Goal: Information Seeking & Learning: Learn about a topic

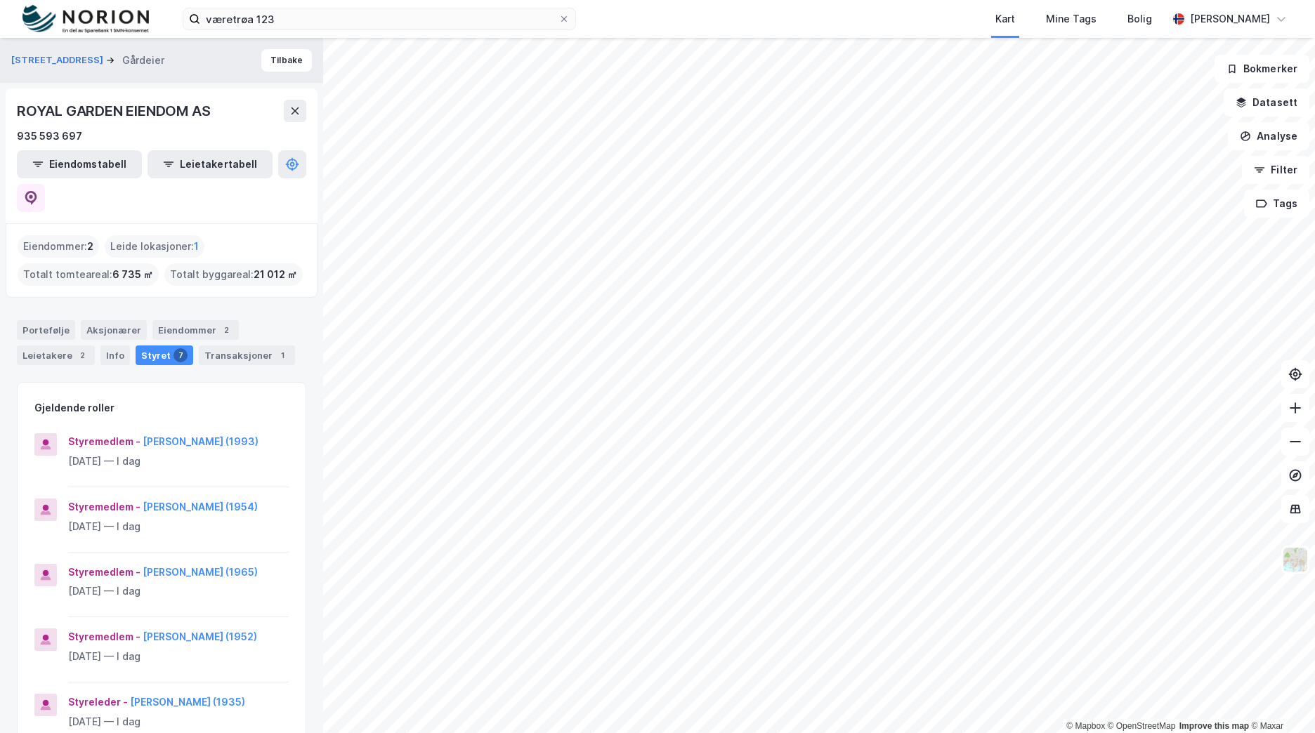
drag, startPoint x: 52, startPoint y: 22, endPoint x: 96, endPoint y: 20, distance: 43.6
click at [52, 22] on img at bounding box center [85, 19] width 126 height 29
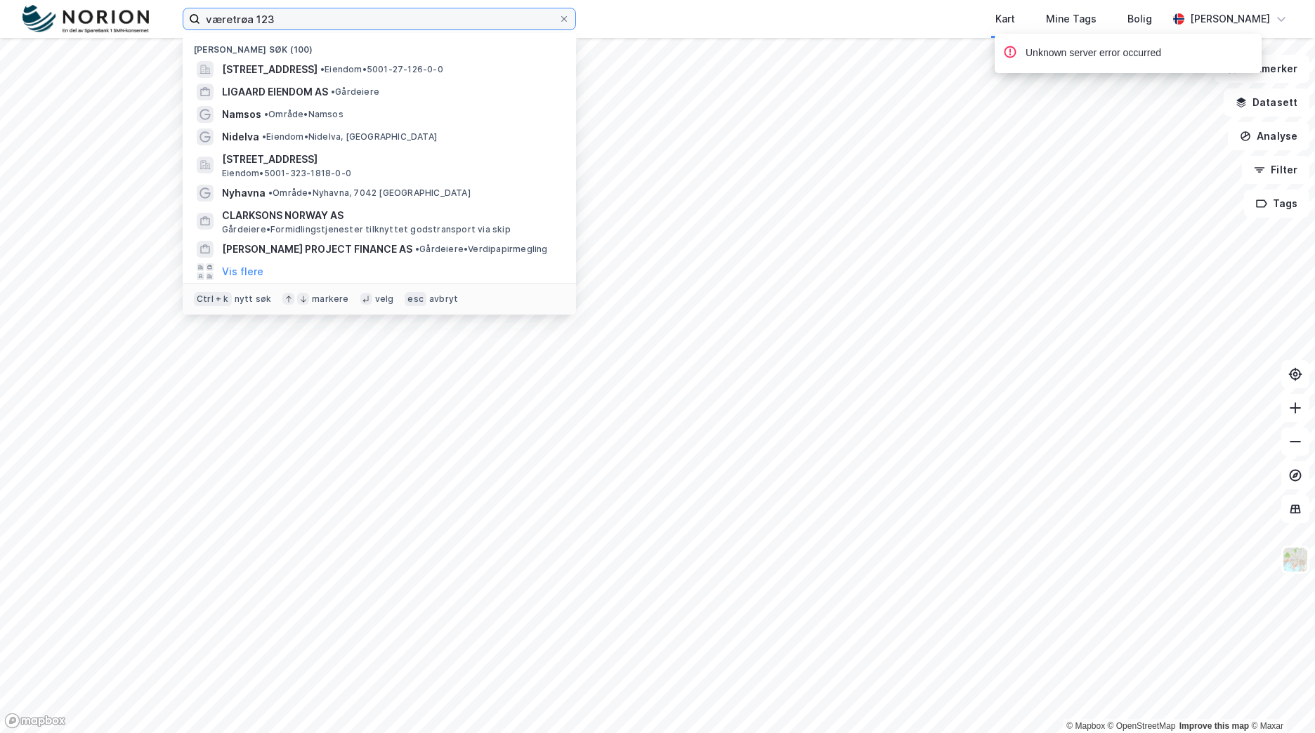
click at [172, 39] on div "væretrøa 123 Nylige søk (100) [STREET_ADDRESS] • Eiendom • 5001-27-126-0-0 LIGA…" at bounding box center [657, 366] width 1315 height 733
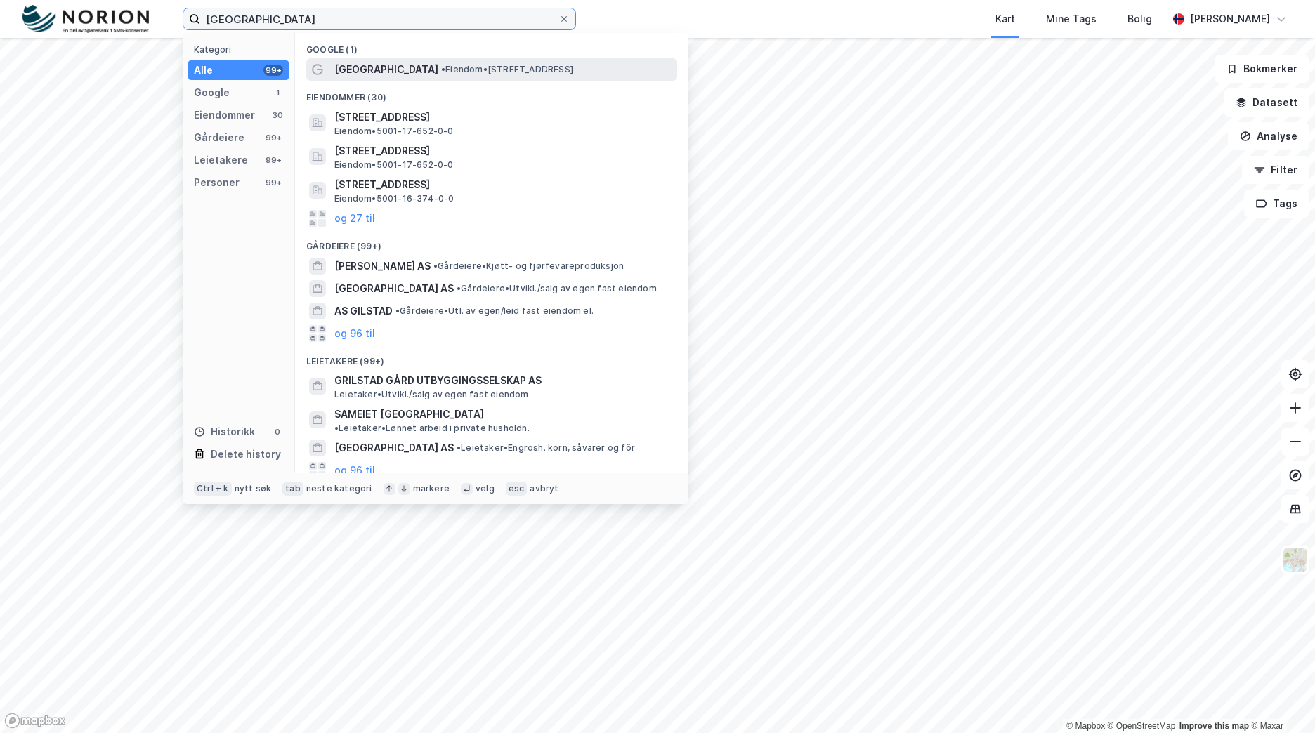
type input "[GEOGRAPHIC_DATA]"
click at [504, 69] on span "• Eiendom • [STREET_ADDRESS]" at bounding box center [507, 69] width 132 height 11
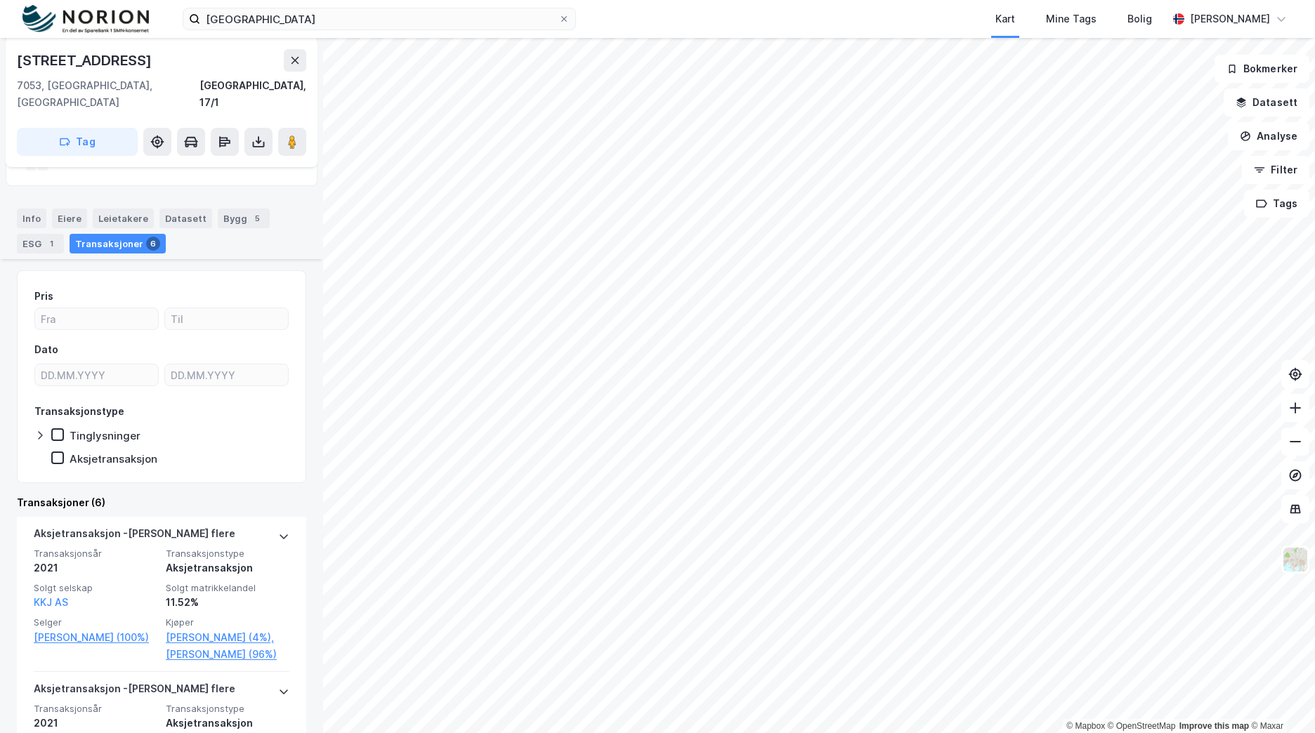
scroll to position [153, 0]
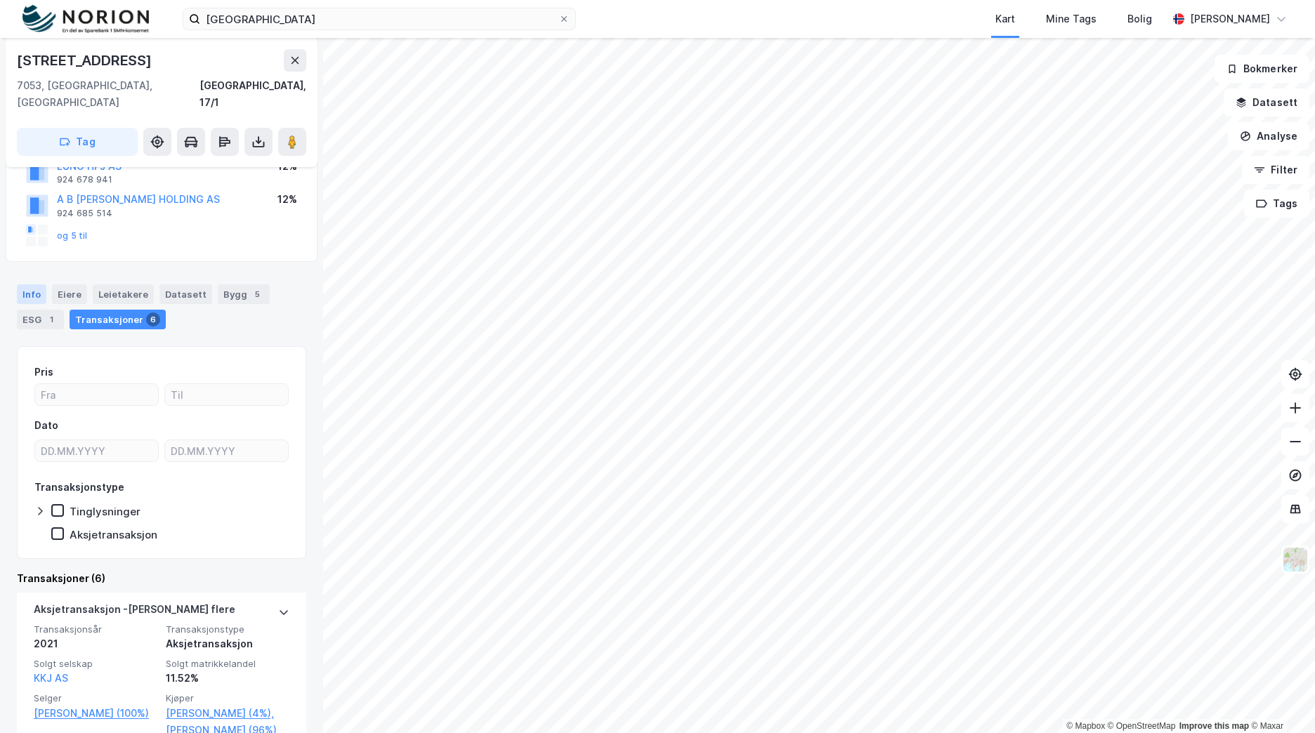
click at [35, 284] on div "Info" at bounding box center [32, 294] width 30 height 20
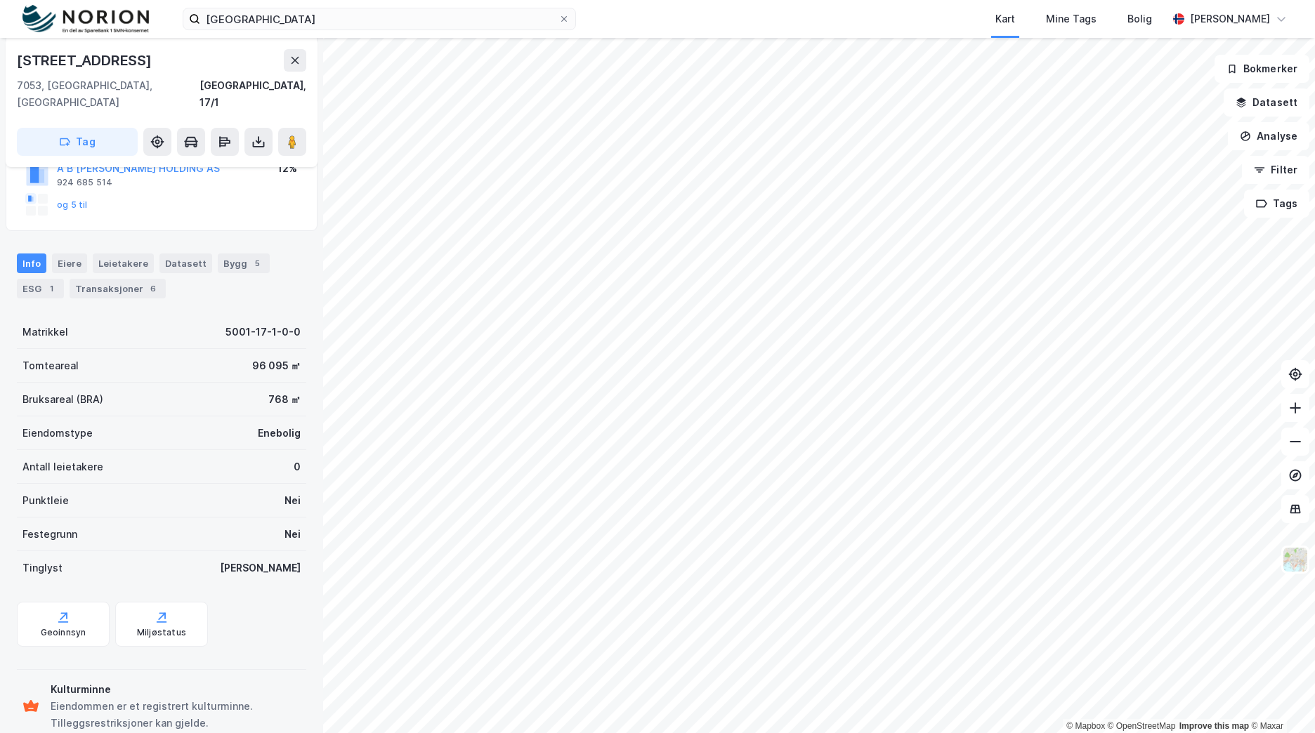
scroll to position [200, 0]
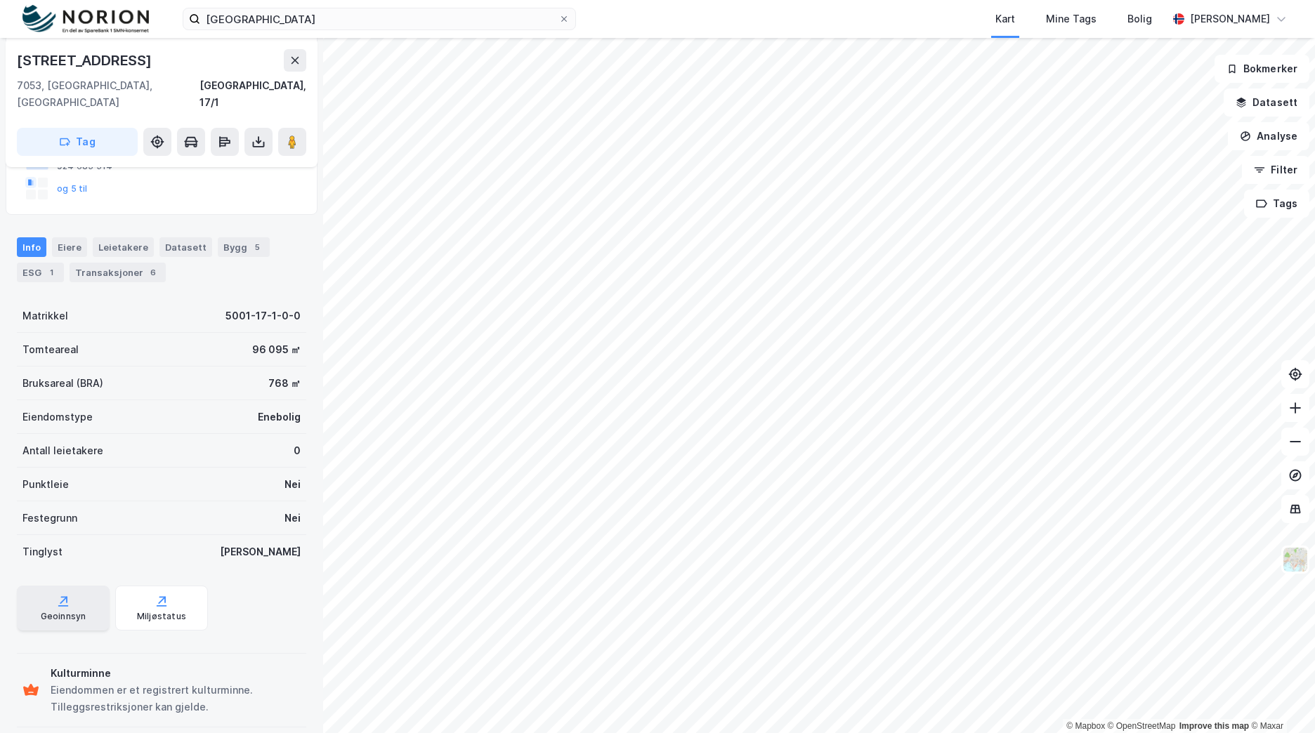
click at [43, 611] on div "Geoinnsyn" at bounding box center [64, 616] width 46 height 11
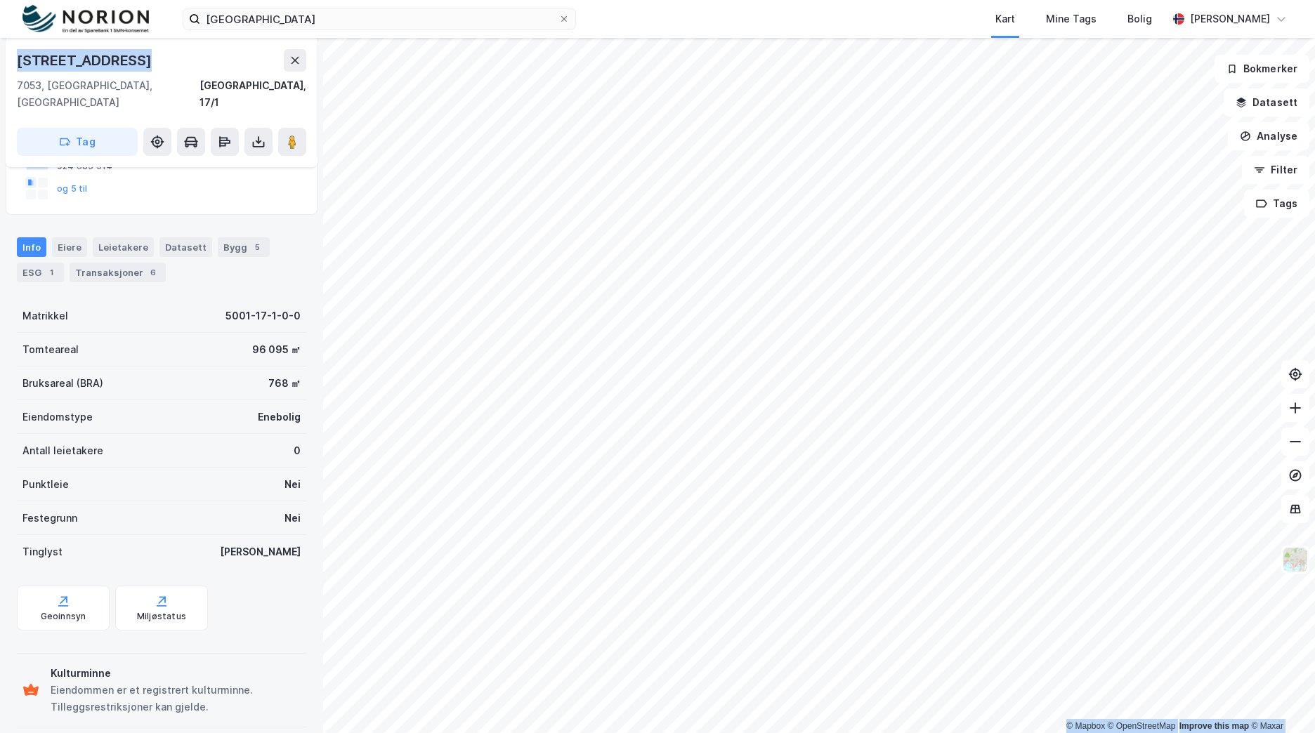
drag, startPoint x: 159, startPoint y: 63, endPoint x: -10, endPoint y: 63, distance: 169.3
click at [0, 63] on html "grilstad gård Kart Mine Tags Bolig [PERSON_NAME] © Mapbox © OpenStreetMap Impro…" at bounding box center [657, 366] width 1315 height 733
copy div "© Mapbox © OpenStreetMap Improve this map © Maxar [STREET_ADDRESS]"
click at [84, 60] on div "[STREET_ADDRESS]" at bounding box center [86, 60] width 138 height 22
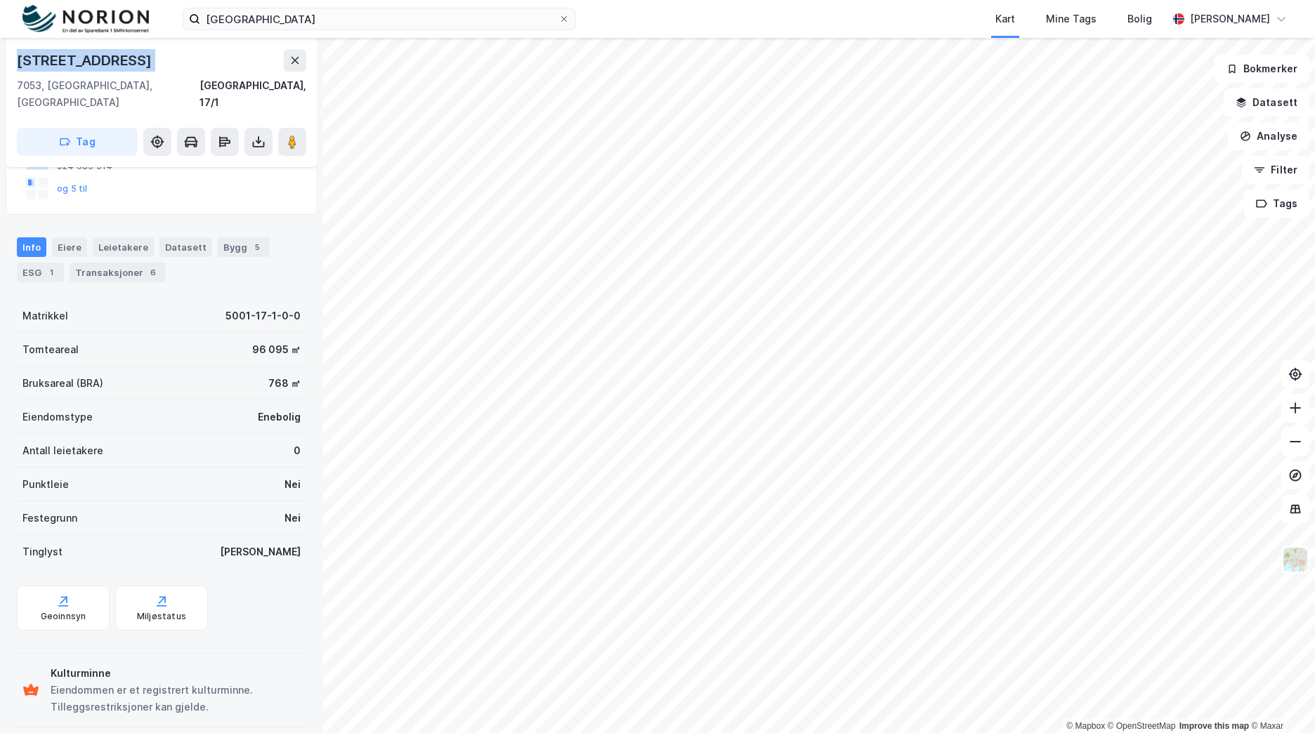
click at [84, 60] on div "[STREET_ADDRESS]" at bounding box center [86, 60] width 138 height 22
